Goal: Task Accomplishment & Management: Manage account settings

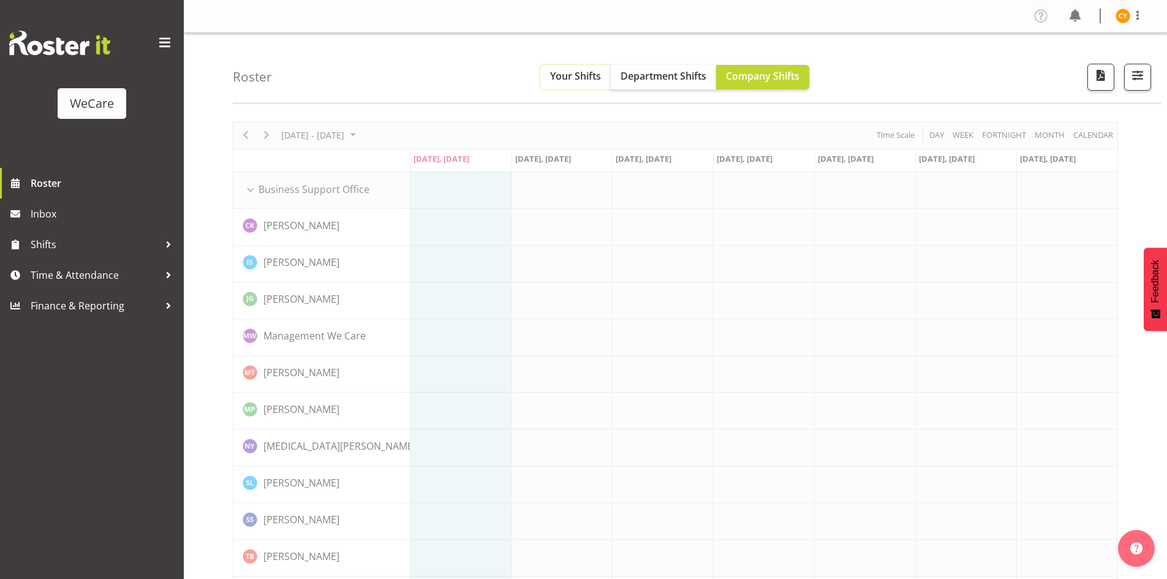
click at [577, 76] on span "Your Shifts" at bounding box center [575, 75] width 51 height 13
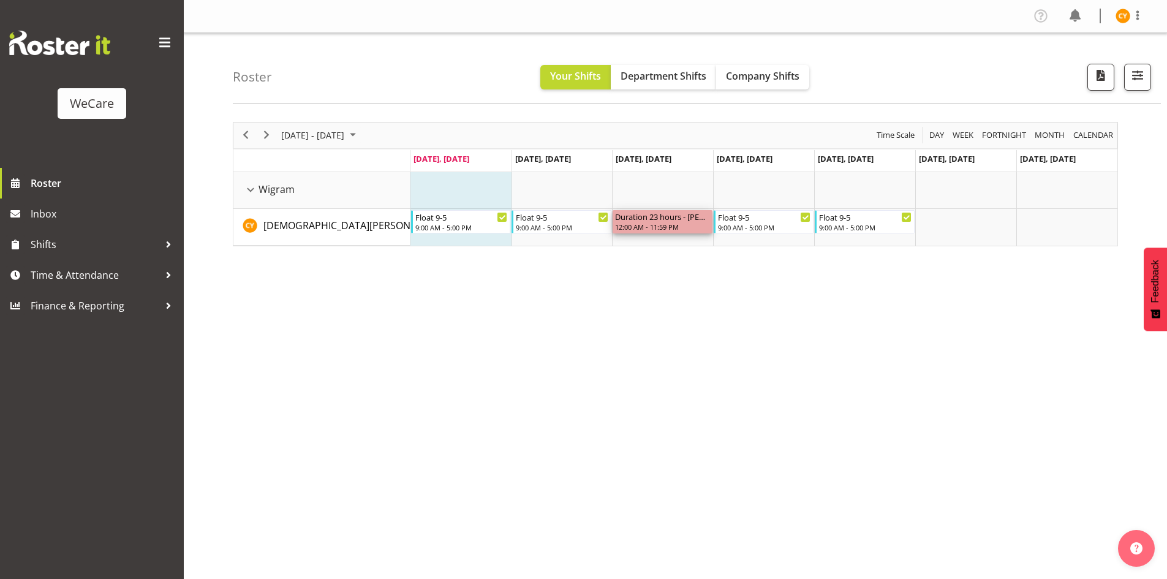
click at [677, 218] on div "Duration 23 hours - [PERSON_NAME]" at bounding box center [662, 216] width 95 height 12
click at [675, 195] on td "Timeline Week of October 6, 2025" at bounding box center [662, 190] width 101 height 37
click at [673, 222] on div "Duration 23 hours - [PERSON_NAME]" at bounding box center [662, 216] width 95 height 12
click at [704, 302] on div "[DATE] - [DATE] [DATE] Day Week Fortnight Month calendar Month Agenda Time Scal…" at bounding box center [700, 358] width 935 height 490
click at [360, 136] on span "October 2025" at bounding box center [353, 134] width 15 height 15
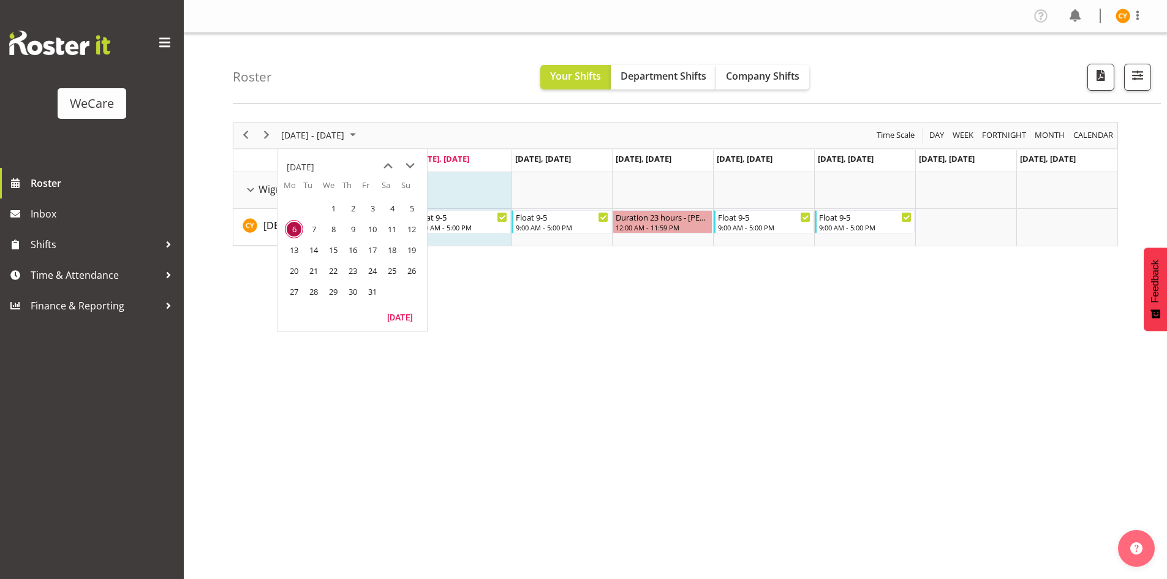
click at [466, 143] on div "[DATE] - [DATE] [DATE] Day Week Fortnight Month calendar Month Agenda Time Scale" at bounding box center [675, 136] width 884 height 26
drag, startPoint x: 1047, startPoint y: 141, endPoint x: 1044, endPoint y: 150, distance: 9.3
click at [1047, 141] on span "Month" at bounding box center [1050, 134] width 32 height 15
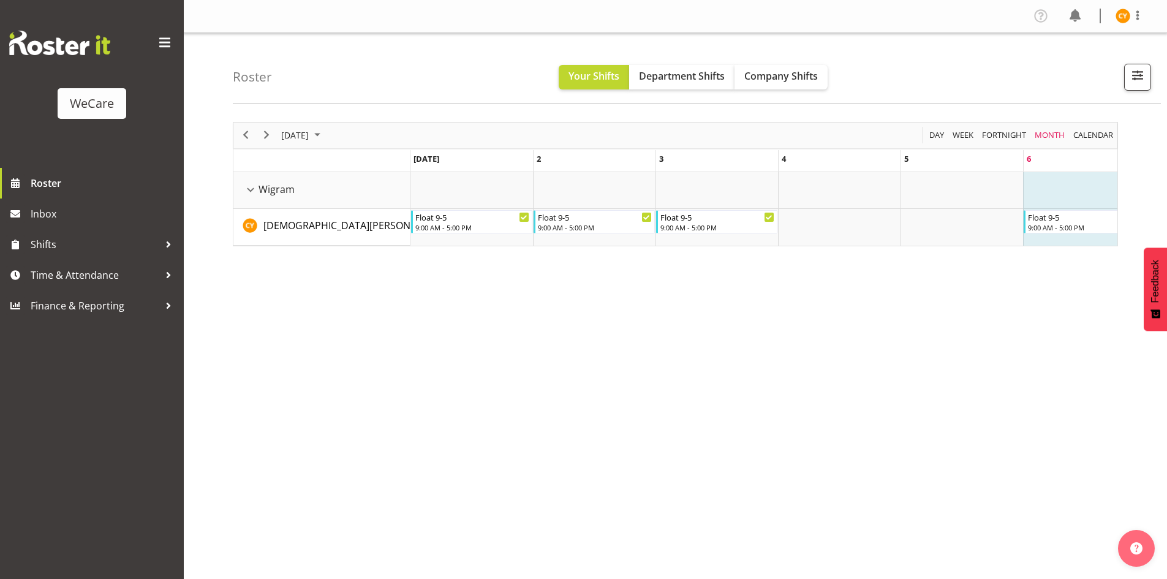
click at [587, 322] on div "[DATE] [DATE] Day Week Fortnight Month calendar Month Agenda Time Scale [DATE] …" at bounding box center [700, 358] width 935 height 490
click at [836, 215] on td "of October 2025" at bounding box center [839, 227] width 123 height 37
drag, startPoint x: 806, startPoint y: 317, endPoint x: 585, endPoint y: 271, distance: 226.6
click at [803, 316] on div "[DATE] [DATE] Day Week Fortnight Month calendar Month Agenda Time Scale [DATE] …" at bounding box center [700, 358] width 935 height 490
click at [970, 138] on span "Week" at bounding box center [963, 134] width 23 height 15
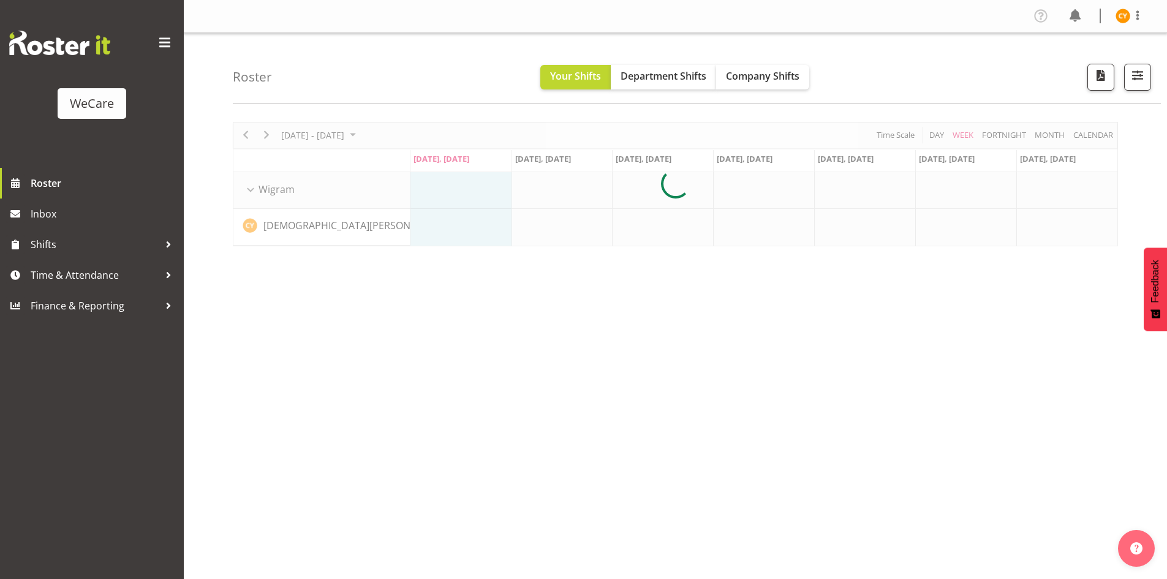
click at [372, 134] on div at bounding box center [676, 184] width 886 height 124
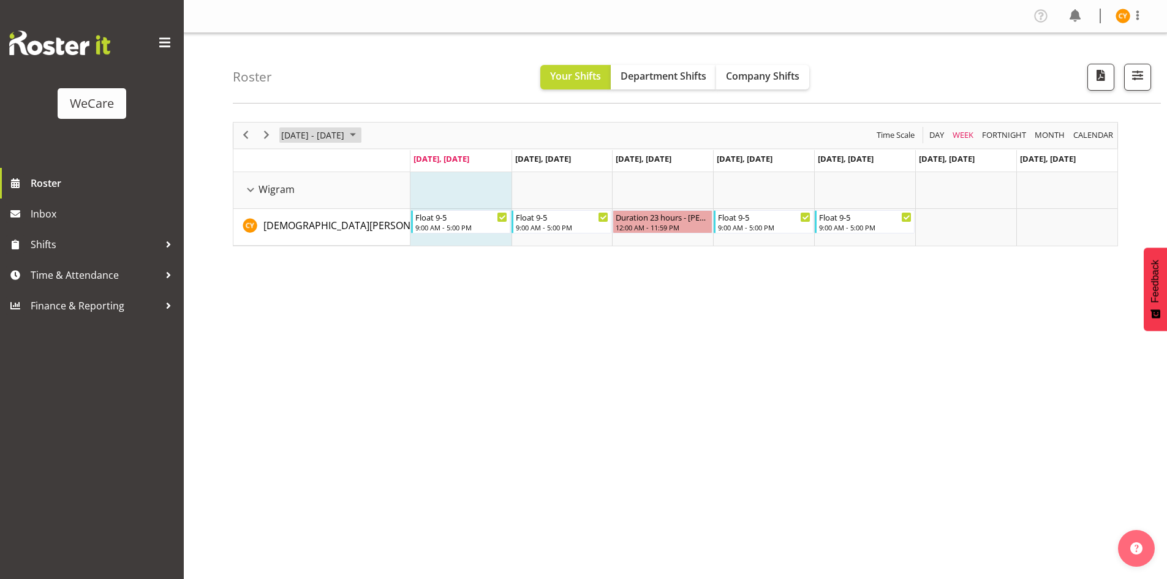
click at [360, 135] on span "October 2025" at bounding box center [353, 134] width 15 height 15
click at [591, 332] on div "[DATE] - [DATE] [DATE] Day Week Fortnight Month calendar Month Agenda Time Scal…" at bounding box center [700, 358] width 935 height 490
click at [264, 137] on span "Next" at bounding box center [266, 134] width 15 height 15
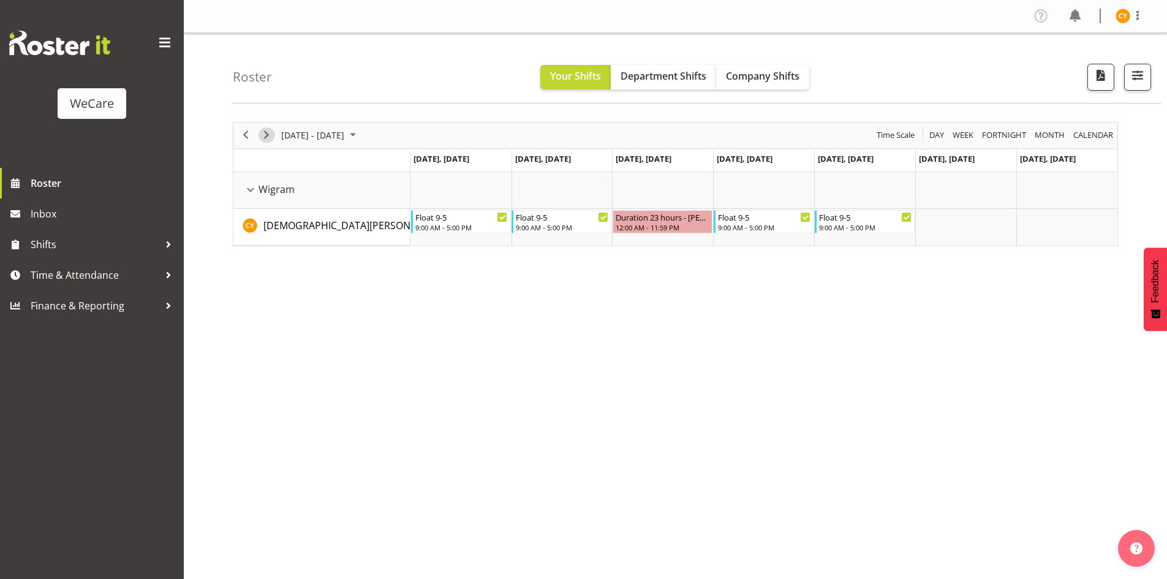
click at [264, 137] on span "Next" at bounding box center [266, 134] width 15 height 15
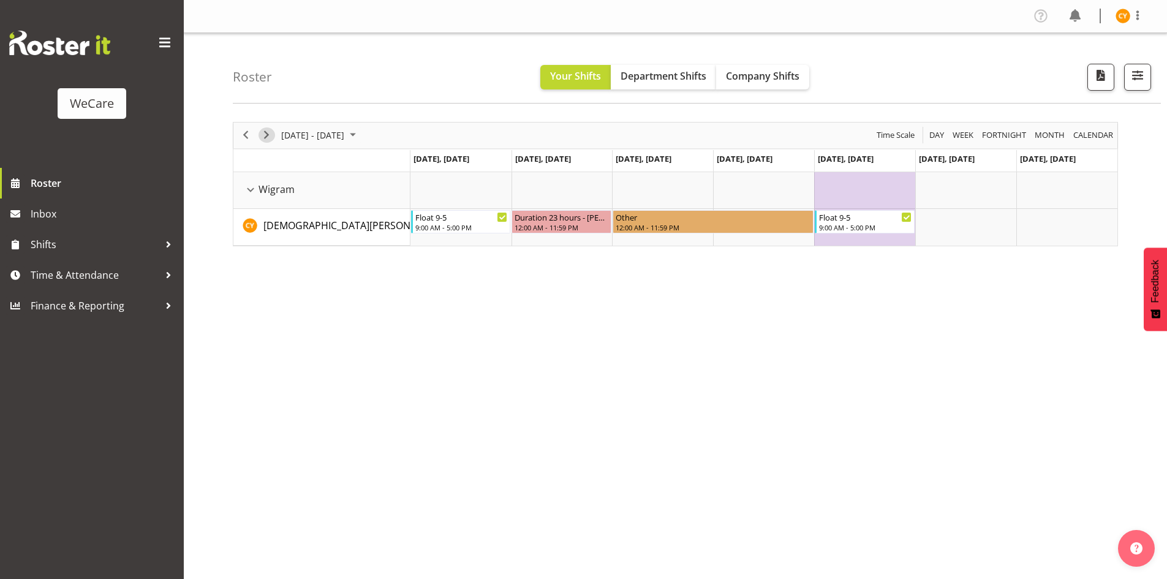
click at [271, 134] on span "Next" at bounding box center [266, 134] width 15 height 15
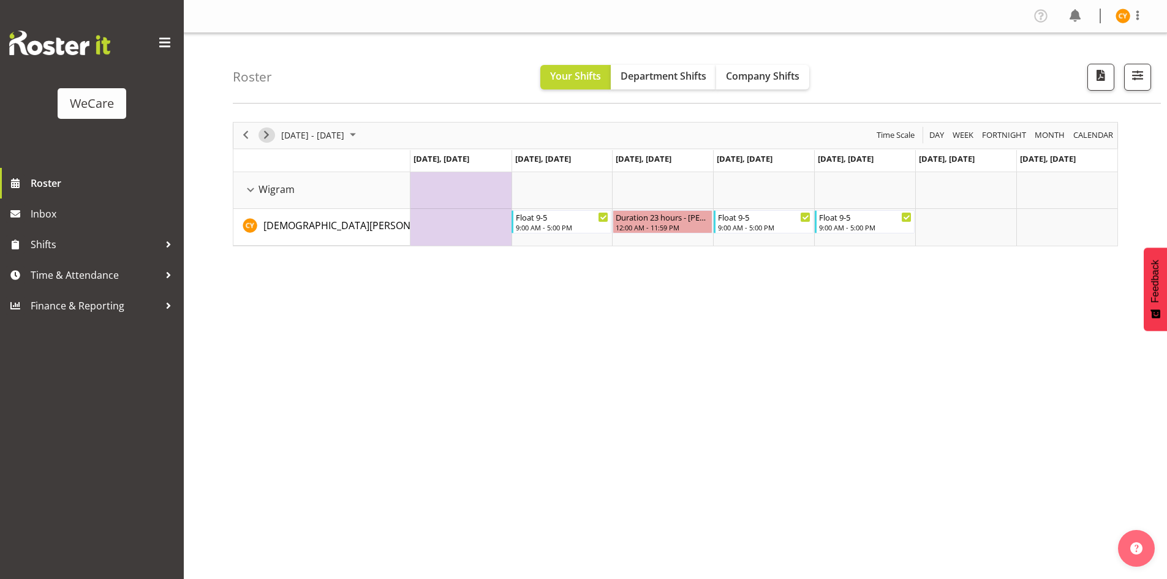
click at [272, 131] on span "Next" at bounding box center [266, 134] width 15 height 15
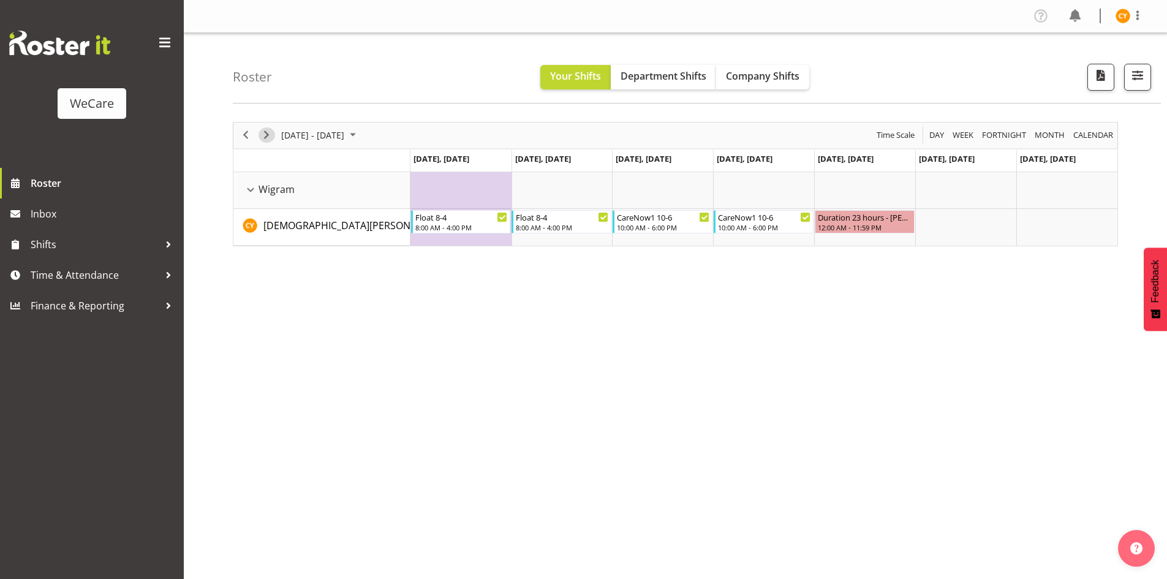
drag, startPoint x: 271, startPoint y: 132, endPoint x: 322, endPoint y: 104, distance: 58.2
click at [270, 132] on span "Next" at bounding box center [266, 134] width 15 height 15
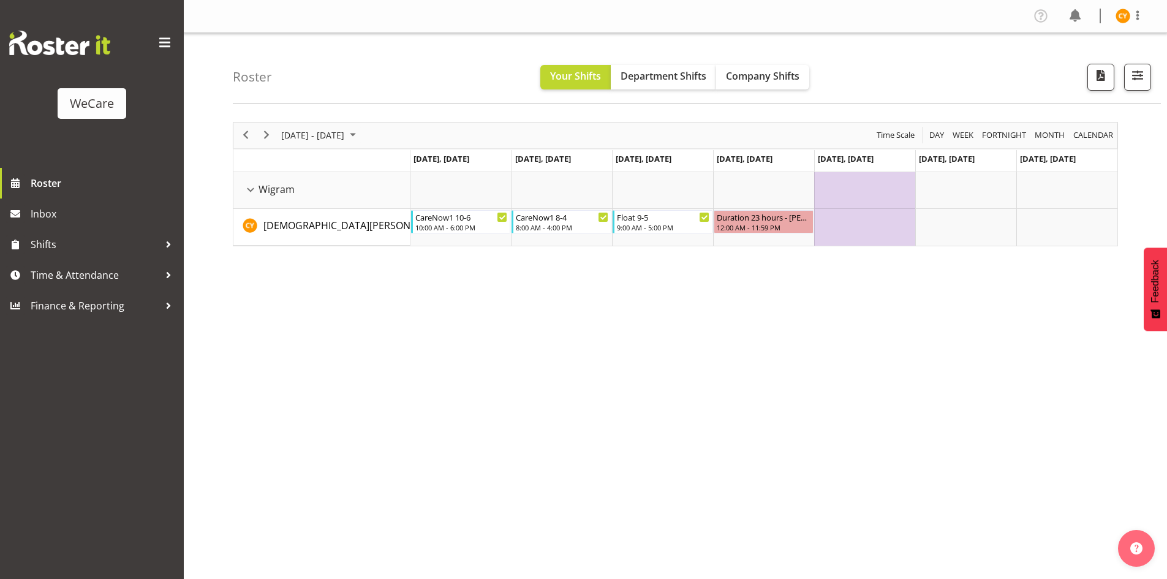
click at [806, 270] on div "[DATE] - [DATE] [DATE] Day Week Fortnight Month calendar Month Agenda Time Scal…" at bounding box center [700, 358] width 935 height 490
click at [854, 224] on td "Timeline Week of November 10, 2025" at bounding box center [864, 227] width 101 height 37
click at [770, 189] on td "Timeline Week of November 10, 2025" at bounding box center [763, 190] width 101 height 37
drag, startPoint x: 840, startPoint y: 230, endPoint x: 828, endPoint y: 230, distance: 12.3
click at [840, 230] on td "Timeline Week of November 10, 2025" at bounding box center [864, 227] width 101 height 37
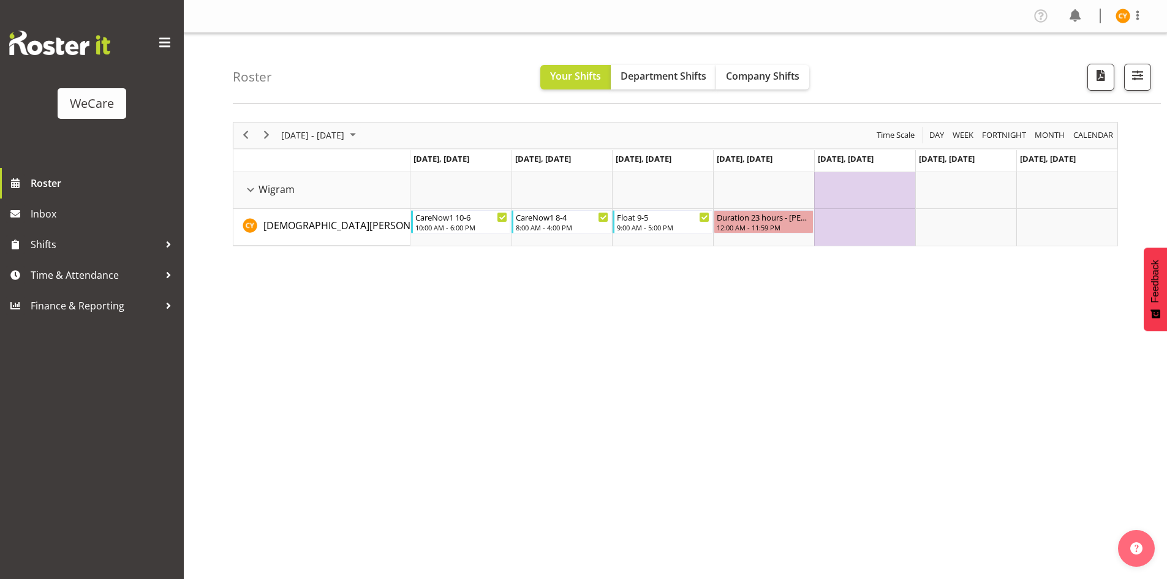
click at [735, 181] on td "Timeline Week of November 10, 2025" at bounding box center [763, 190] width 101 height 37
click at [274, 135] on button "Next" at bounding box center [267, 134] width 17 height 15
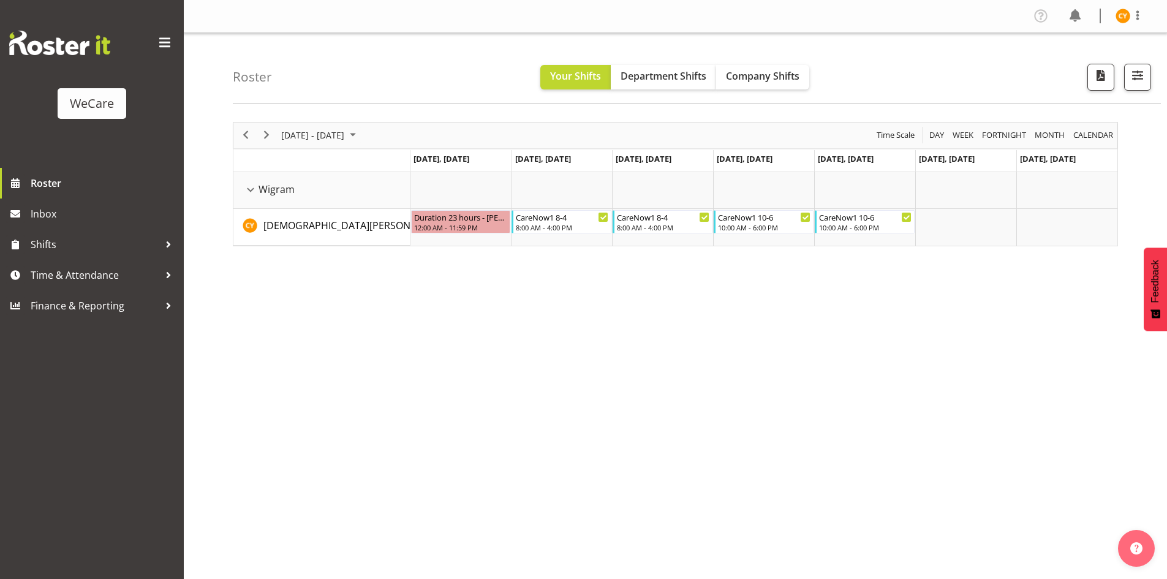
drag, startPoint x: 452, startPoint y: 350, endPoint x: 441, endPoint y: 362, distance: 16.5
click at [452, 350] on div "[DATE] - [DATE] [DATE] Day Week Fortnight Month calendar Month Agenda Time Scal…" at bounding box center [700, 358] width 935 height 490
click at [244, 137] on span "Previous" at bounding box center [245, 134] width 15 height 15
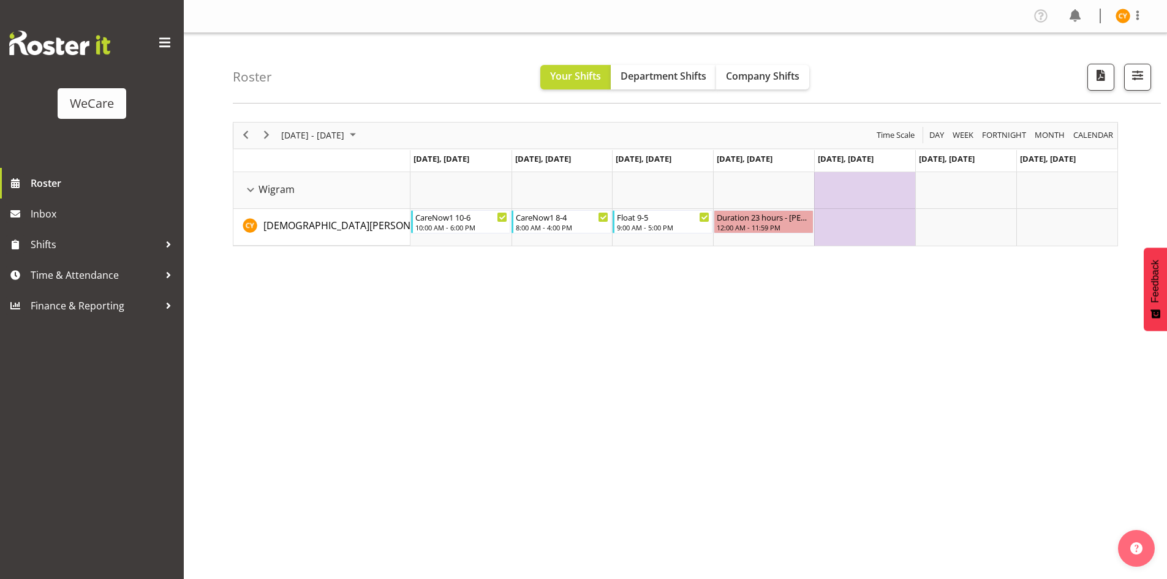
click at [865, 219] on td "Timeline Week of November 10, 2025" at bounding box center [864, 227] width 101 height 37
click at [857, 173] on td "Timeline Week of November 10, 2025" at bounding box center [864, 190] width 101 height 37
click at [753, 219] on div "Duration 23 hours - [PERSON_NAME]" at bounding box center [763, 216] width 95 height 12
drag, startPoint x: 779, startPoint y: 240, endPoint x: 780, endPoint y: 229, distance: 11.0
click at [778, 239] on td "Timeline Week of November 10, 2025" at bounding box center [763, 227] width 101 height 37
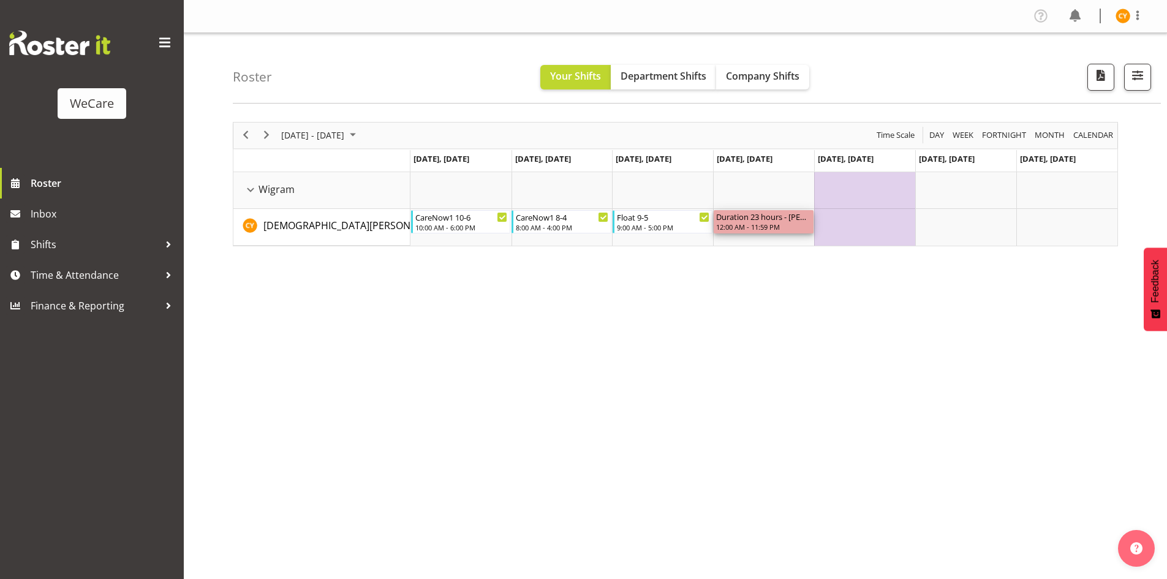
click at [784, 219] on div "Duration 23 hours - [PERSON_NAME]" at bounding box center [763, 216] width 95 height 12
click at [786, 270] on div "[DATE] - [DATE] [DATE] Day Week Fortnight Month calendar Month Agenda Time Scal…" at bounding box center [700, 358] width 935 height 490
click at [251, 131] on span "Previous" at bounding box center [245, 134] width 15 height 15
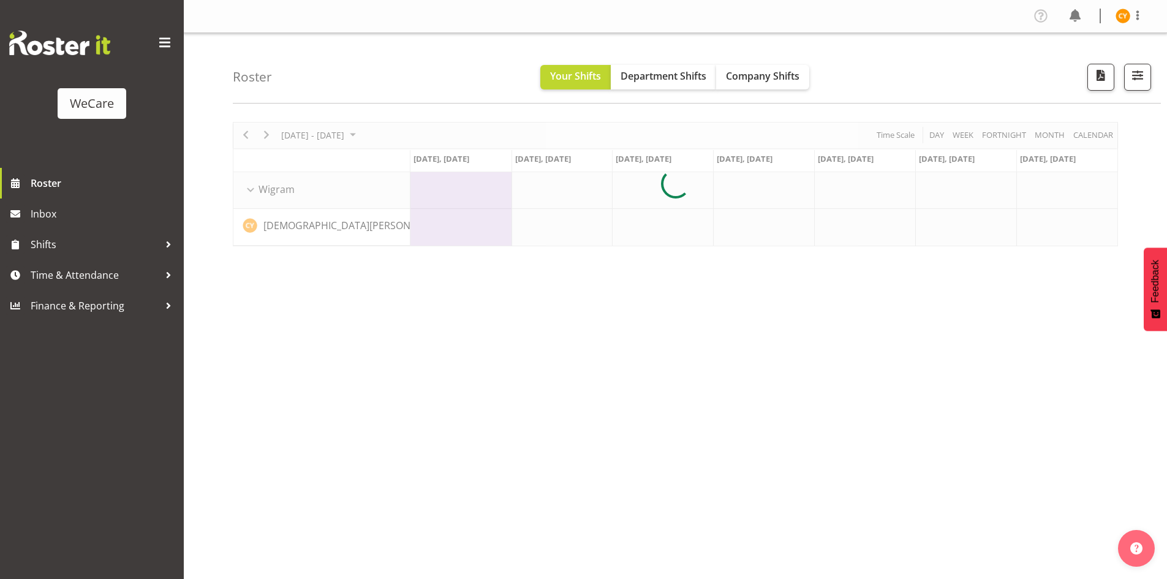
click at [268, 132] on div at bounding box center [676, 184] width 886 height 124
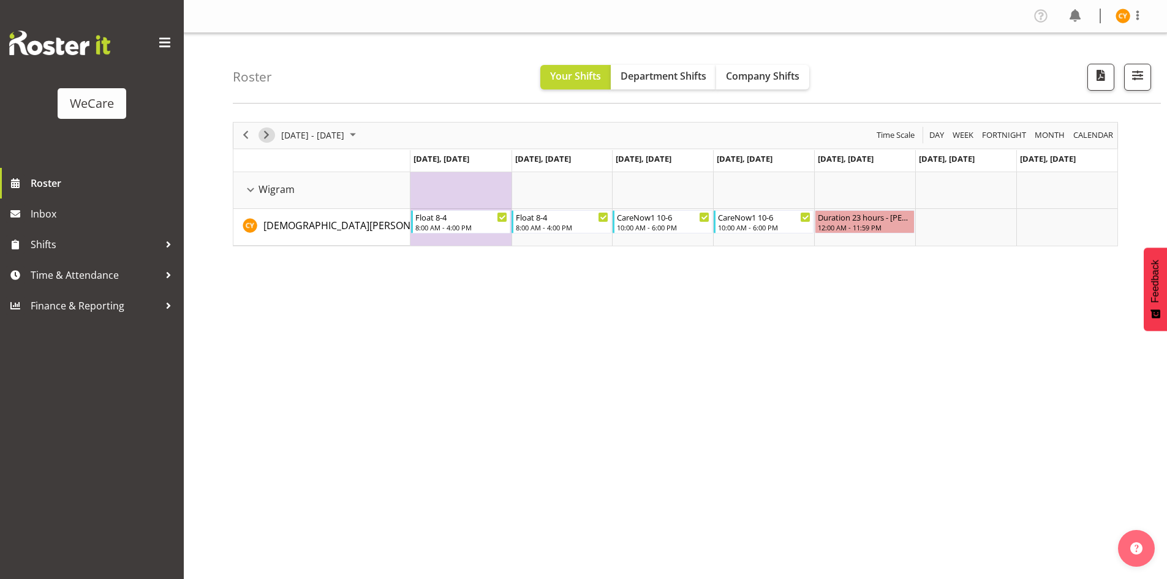
click at [271, 132] on span "Next" at bounding box center [266, 134] width 15 height 15
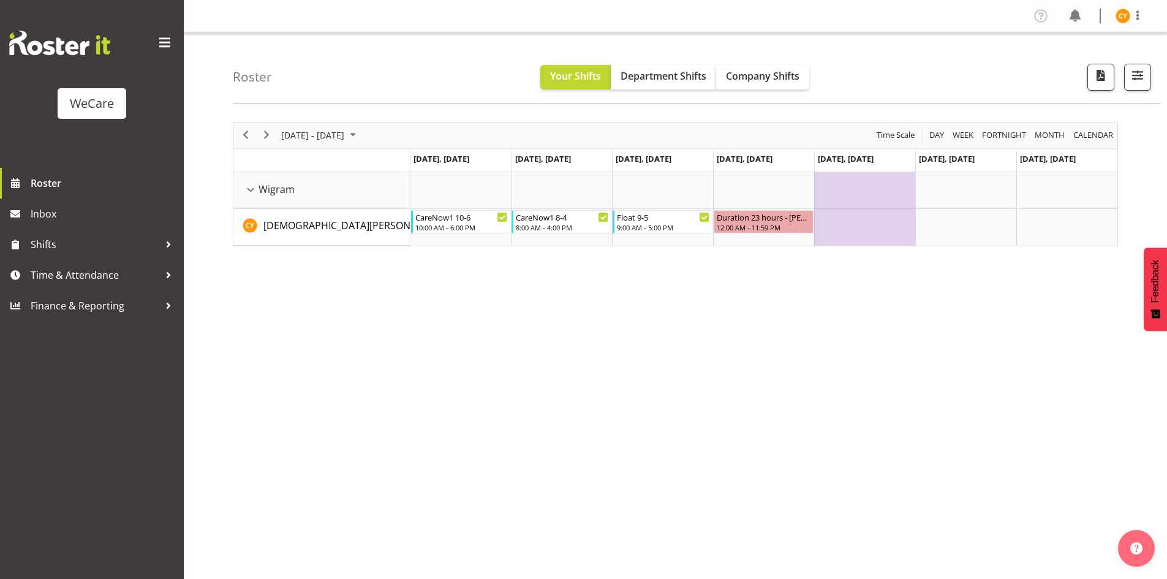
click at [271, 132] on span "Next" at bounding box center [266, 134] width 15 height 15
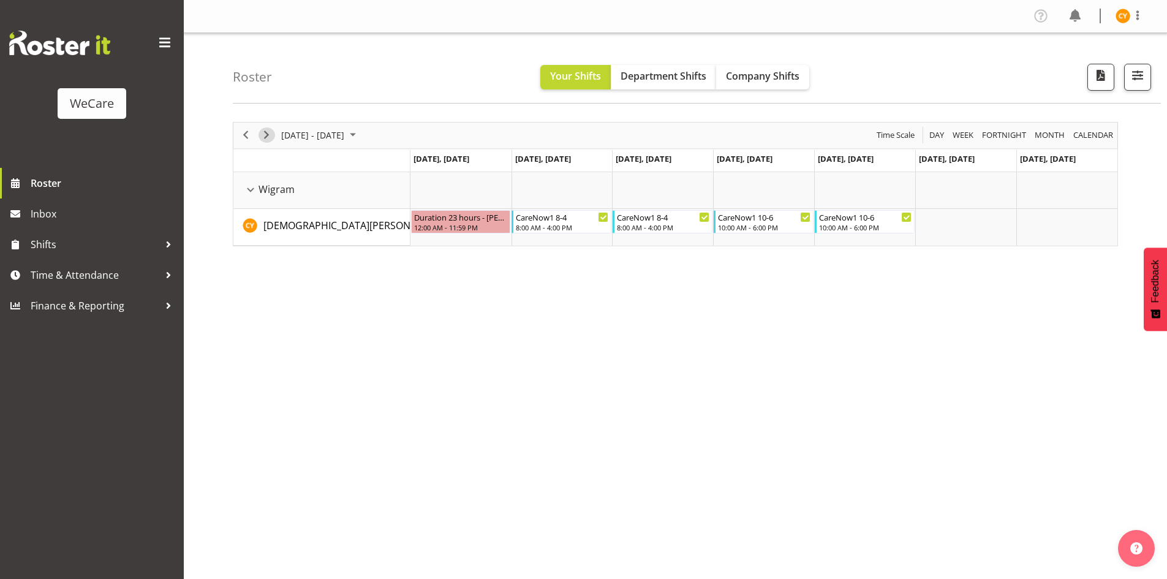
click at [271, 132] on span "Next" at bounding box center [266, 134] width 15 height 15
click at [262, 135] on span "Next" at bounding box center [266, 134] width 15 height 15
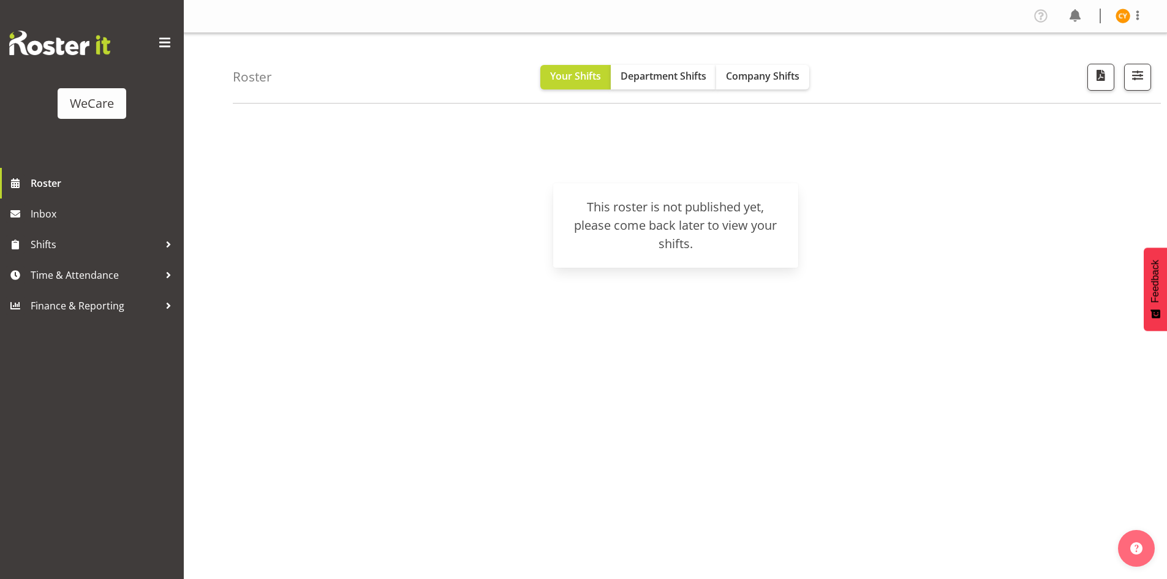
click at [246, 124] on div "[DATE] - [DATE] [DATE] Day Week Fortnight Month calendar Month Agenda Time Scal…" at bounding box center [700, 358] width 935 height 490
click at [306, 109] on div "Roster Your Shifts Department Shifts Company Shifts All Locations Clear Busines…" at bounding box center [676, 318] width 984 height 570
click at [1132, 18] on span at bounding box center [1138, 15] width 15 height 15
click at [1071, 72] on link "Log Out" at bounding box center [1087, 64] width 118 height 22
